Goal: Communication & Community: Participate in discussion

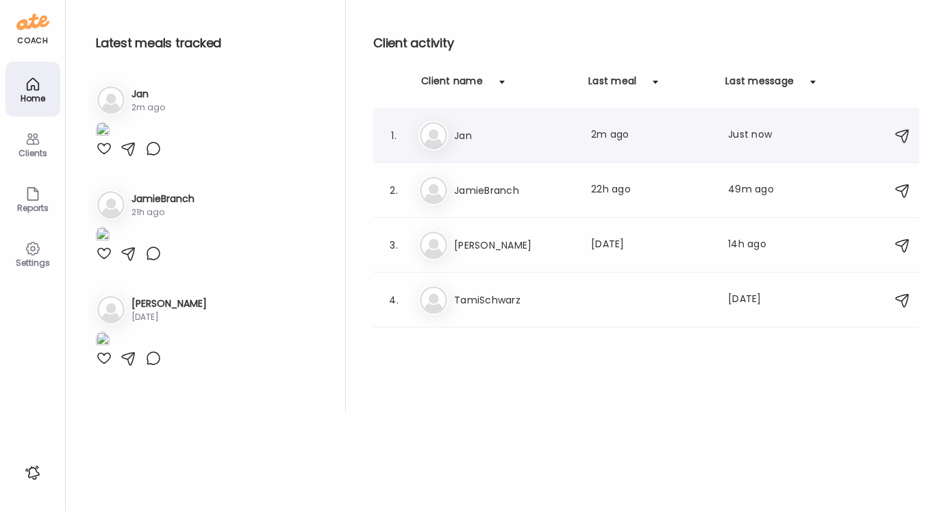
click at [461, 133] on h3 "Jan" at bounding box center [514, 135] width 121 height 16
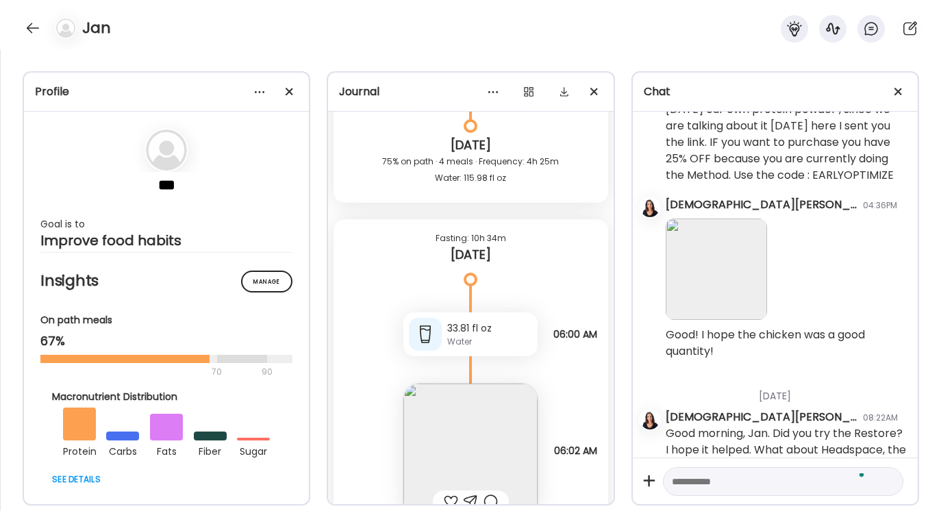
scroll to position [638, 0]
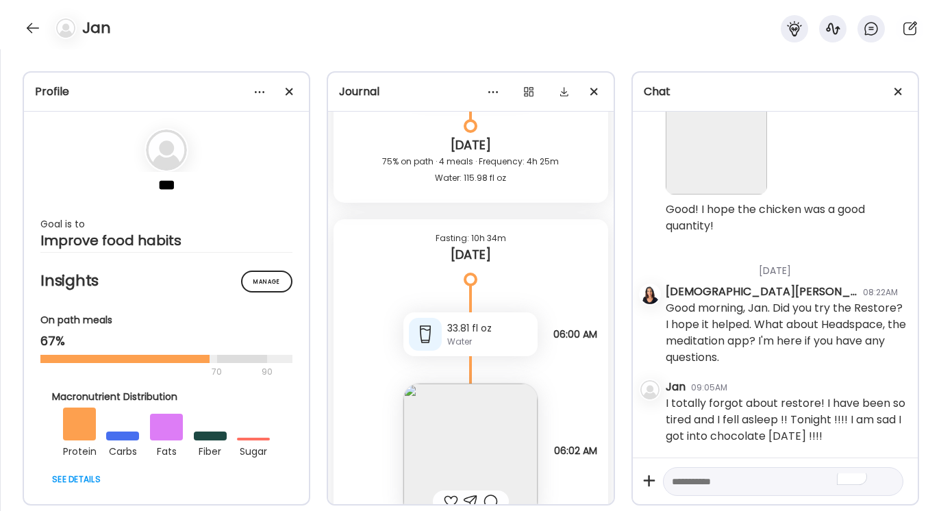
click at [689, 473] on textarea "To enrich screen reader interactions, please activate Accessibility in Grammarl…" at bounding box center [771, 481] width 198 height 16
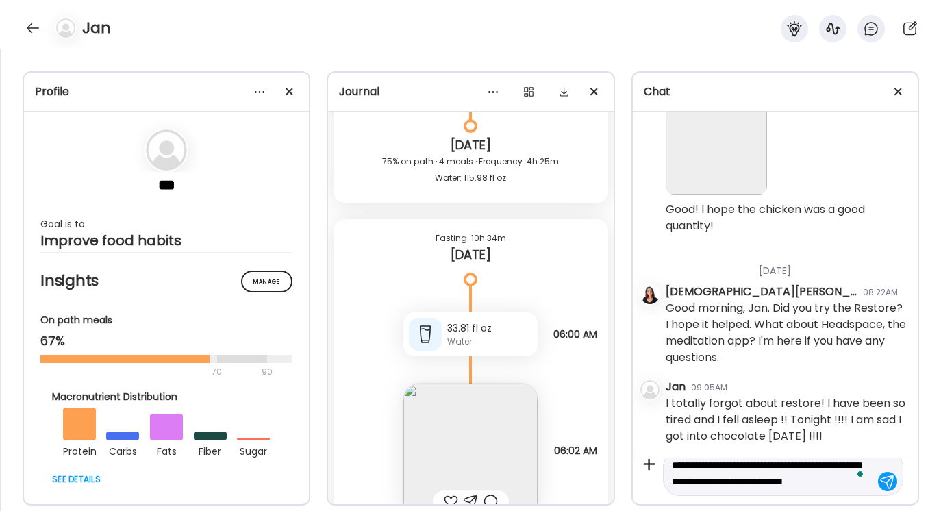
scroll to position [32, 0]
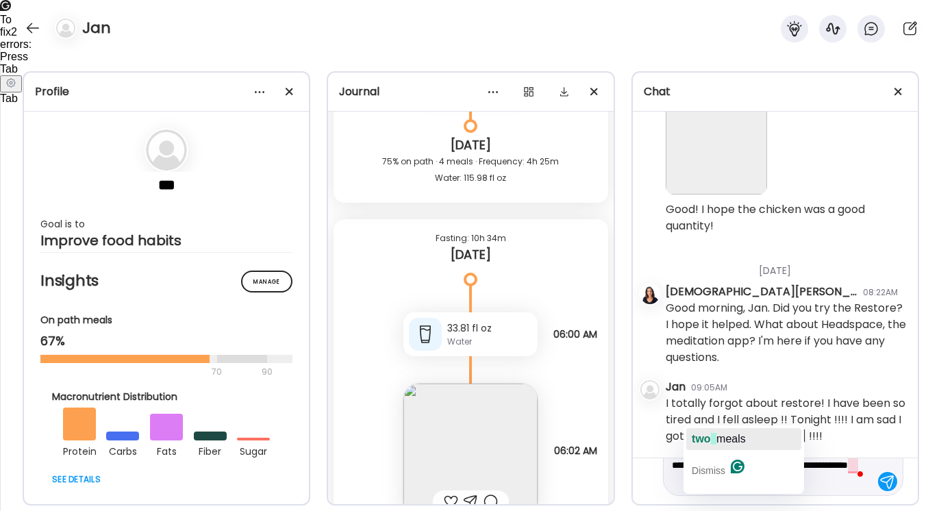
click at [719, 440] on span "meals" at bounding box center [730, 439] width 29 height 12
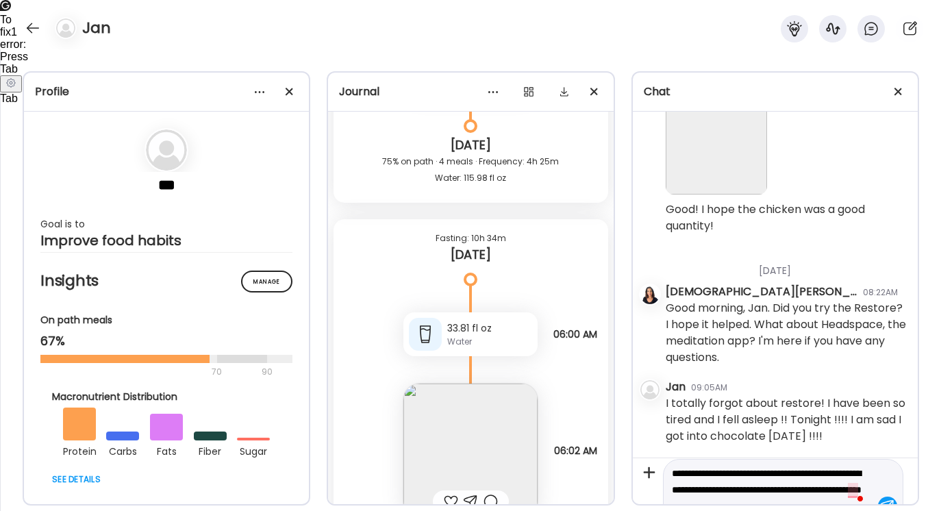
scroll to position [0, 0]
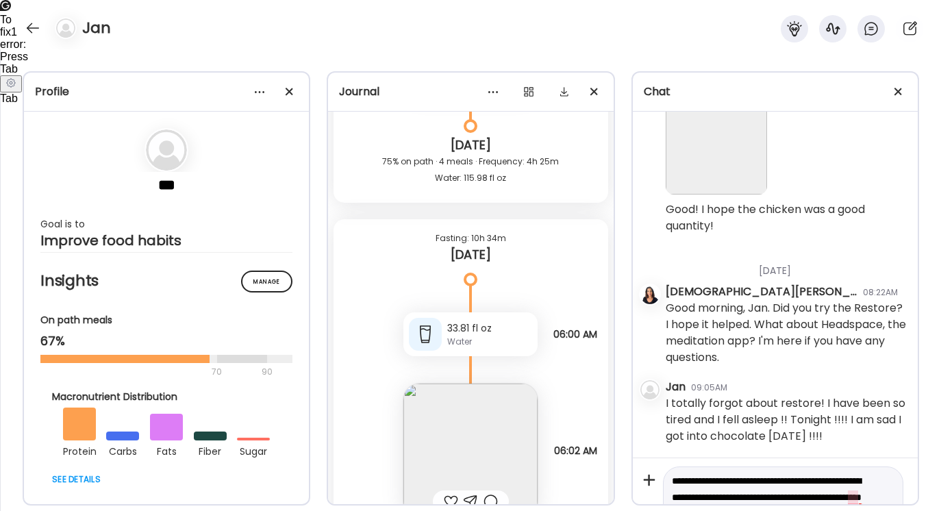
click at [852, 496] on textarea "**********" at bounding box center [771, 496] width 198 height 49
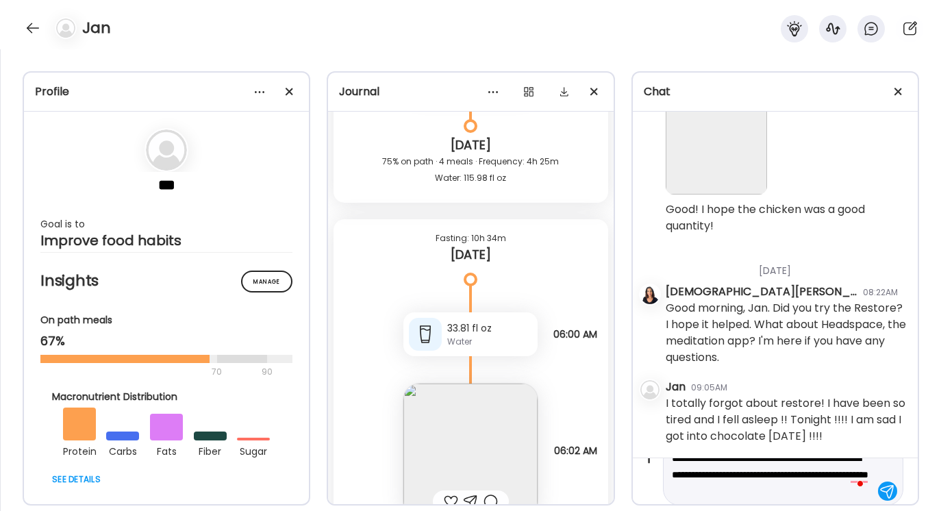
scroll to position [32, 0]
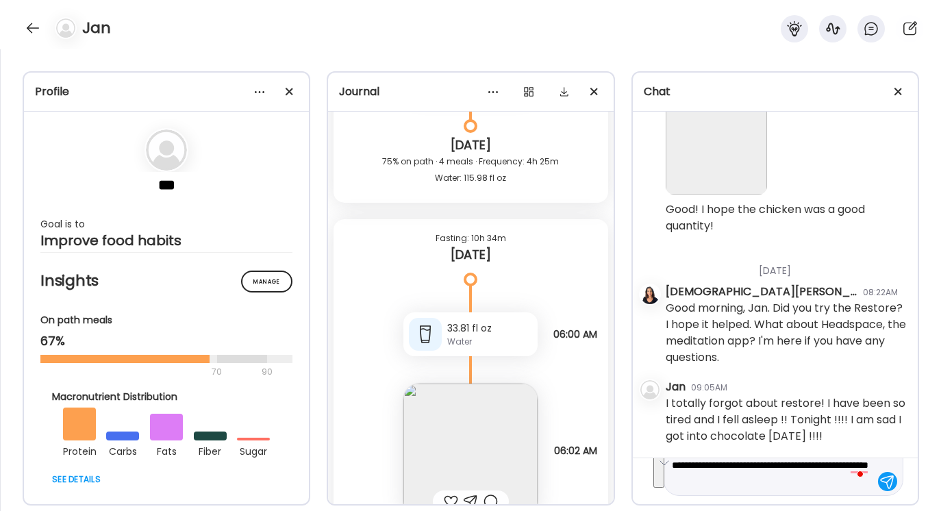
drag, startPoint x: 672, startPoint y: 481, endPoint x: 784, endPoint y: 510, distance: 116.1
click at [784, 510] on div "Profile *** Goal is to Improve food habits Manage Insights On path meals 67% 70…" at bounding box center [470, 280] width 941 height 462
click at [664, 468] on button "See rewrite suggestions" at bounding box center [658, 464] width 11 height 47
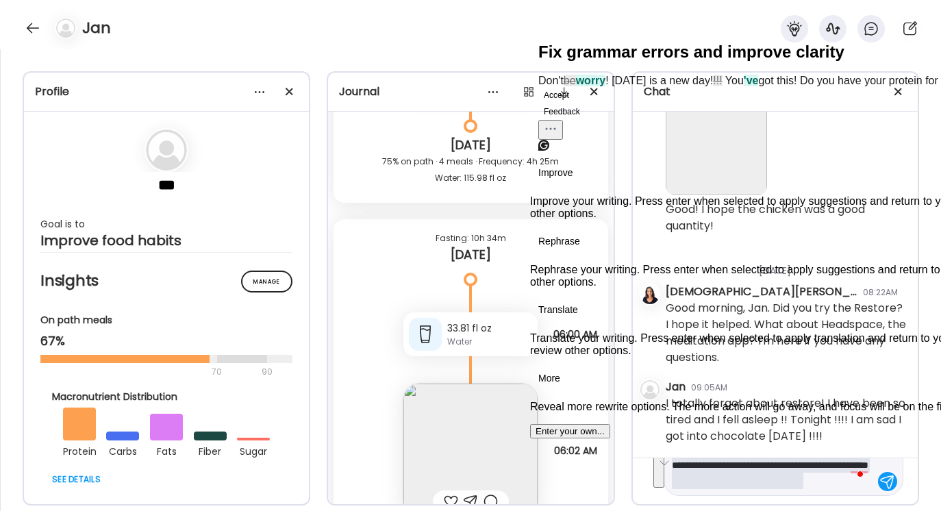
click at [575, 103] on button "Accept" at bounding box center [556, 95] width 36 height 16
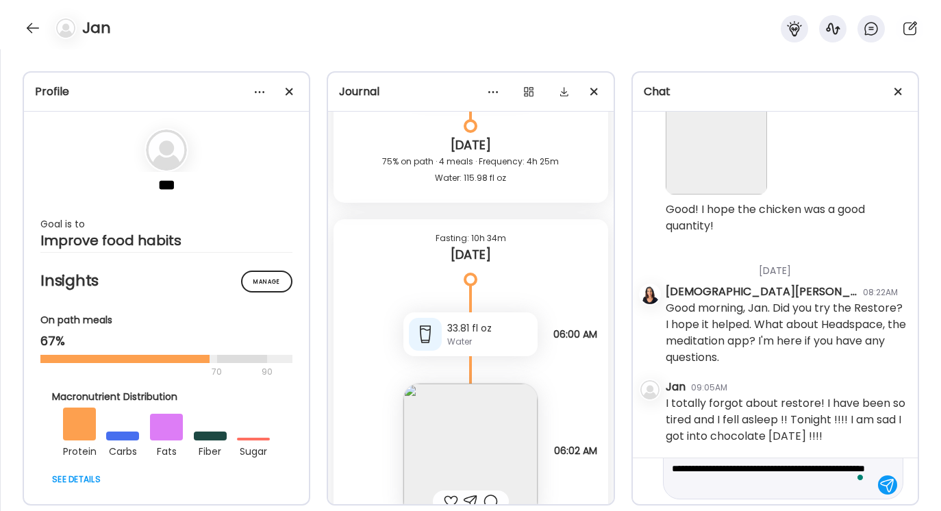
scroll to position [27, 0]
type textarea "**********"
click at [892, 488] on div at bounding box center [887, 486] width 19 height 19
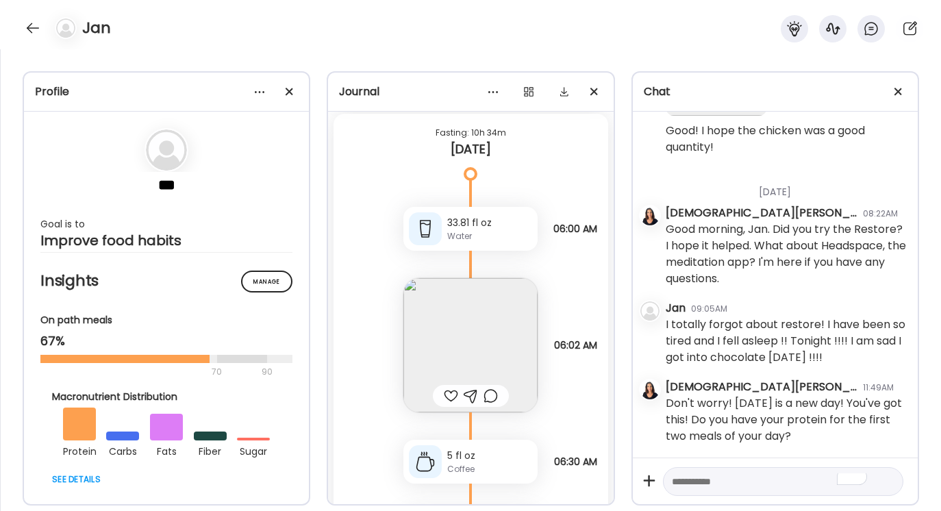
scroll to position [3278, 0]
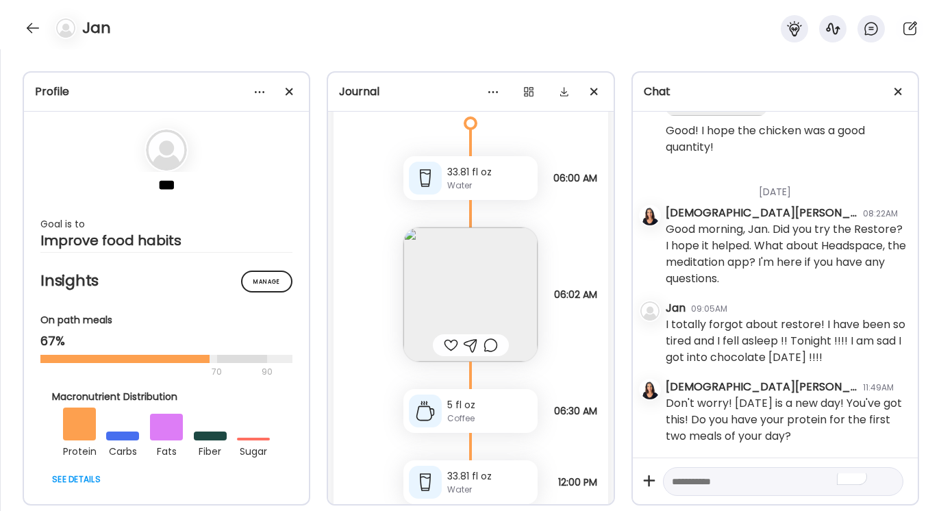
click at [471, 304] on img at bounding box center [470, 294] width 134 height 134
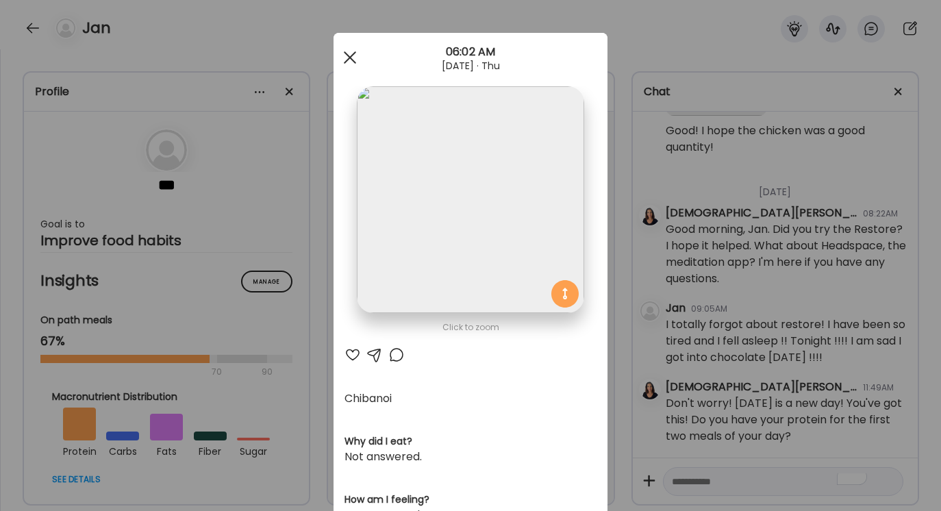
click at [350, 54] on div at bounding box center [349, 57] width 27 height 27
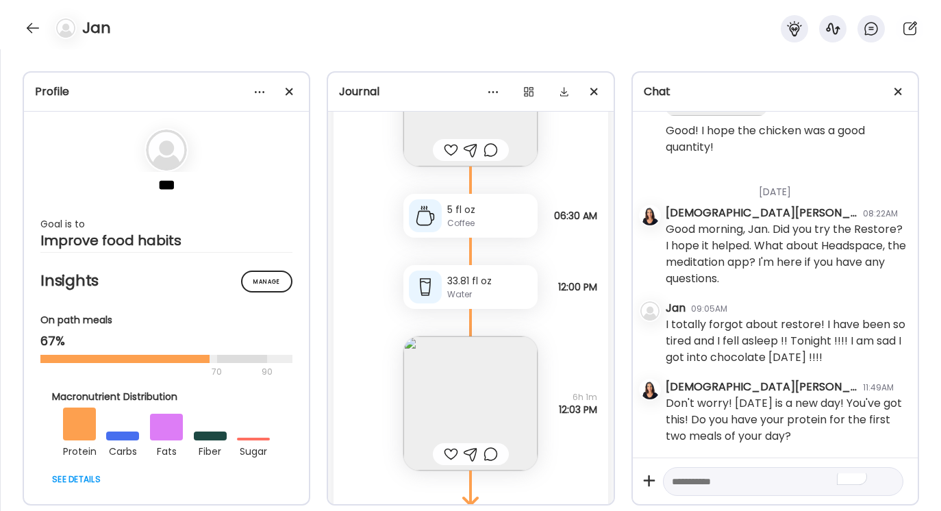
scroll to position [3492, 0]
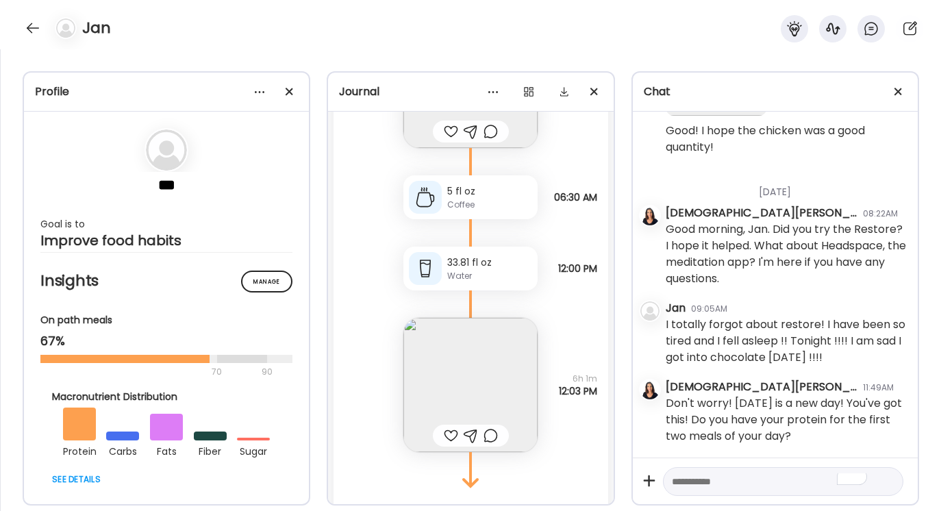
click at [470, 377] on img at bounding box center [470, 385] width 134 height 134
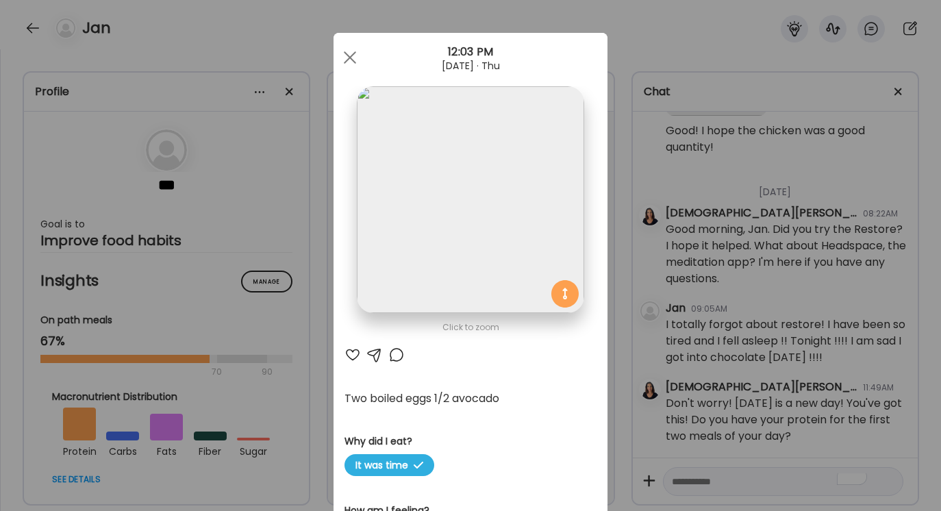
click at [375, 352] on div at bounding box center [374, 354] width 16 height 16
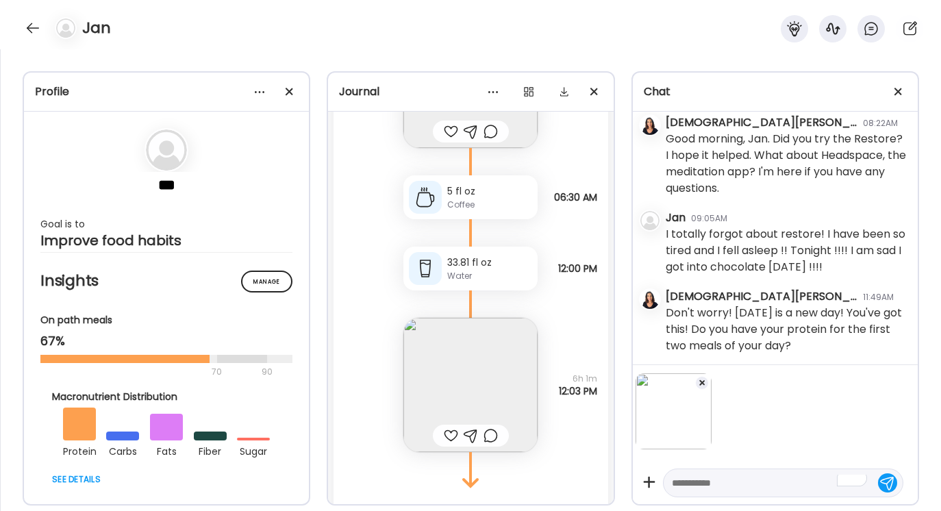
click at [680, 487] on textarea "To enrich screen reader interactions, please activate Accessibility in Grammarl…" at bounding box center [771, 483] width 198 height 16
type textarea "**********"
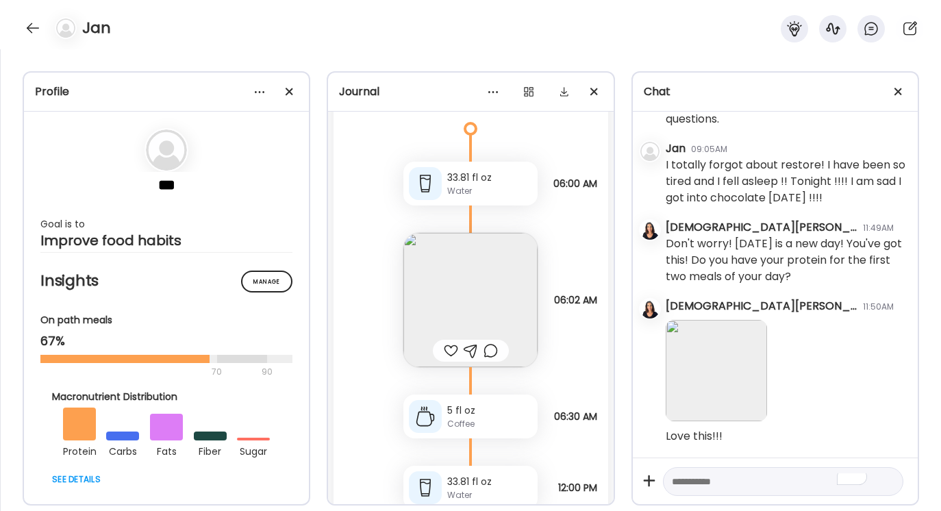
scroll to position [3272, 0]
click at [466, 299] on img at bounding box center [470, 301] width 134 height 134
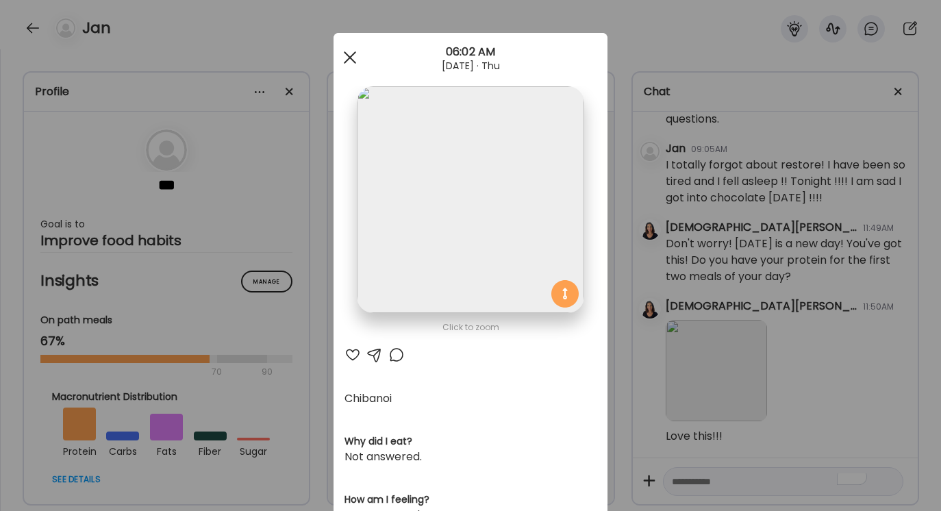
click at [352, 53] on span at bounding box center [350, 57] width 12 height 12
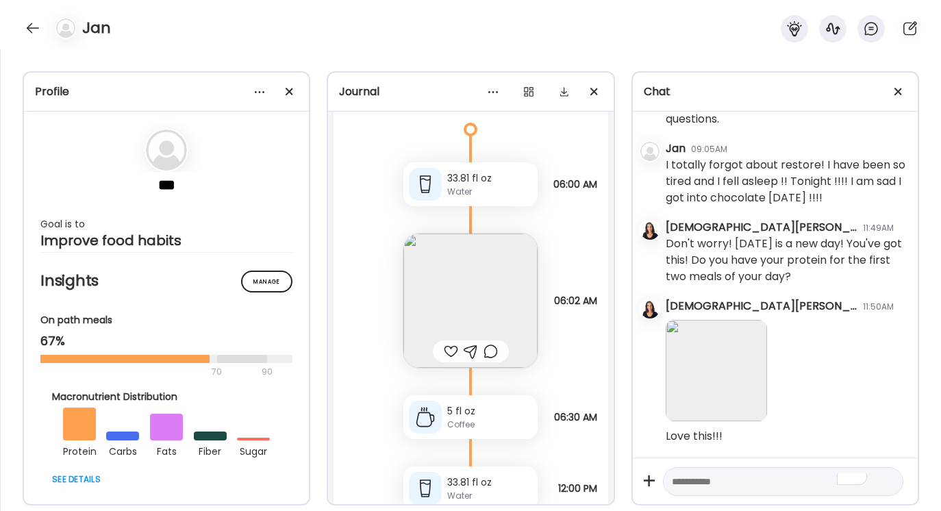
click at [677, 483] on textarea "To enrich screen reader interactions, please activate Accessibility in Grammarl…" at bounding box center [771, 481] width 198 height 16
